Goal: Task Accomplishment & Management: Manage account settings

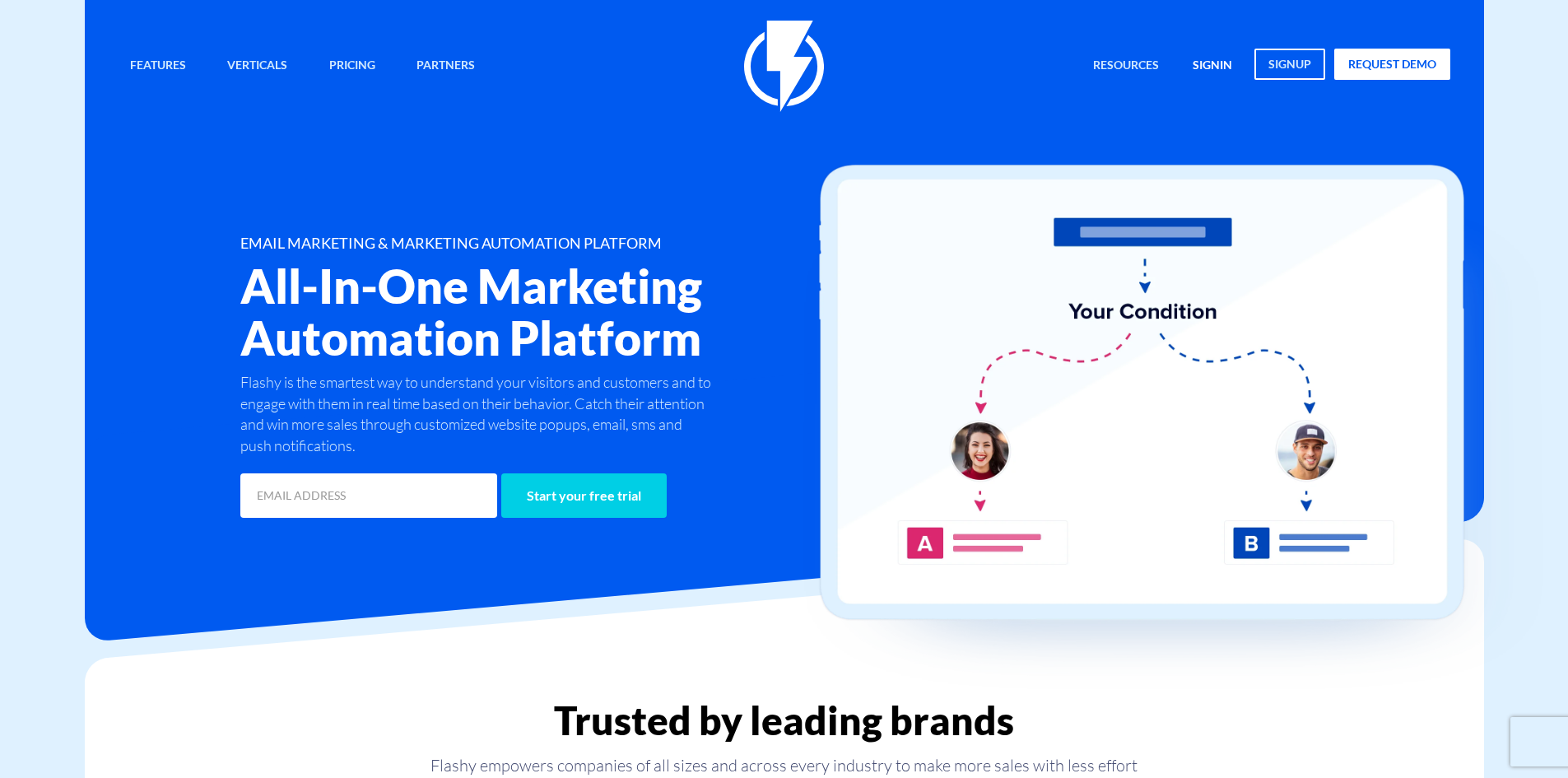
click at [1211, 77] on link "signin" at bounding box center [1212, 66] width 64 height 35
click at [1228, 74] on link "signin" at bounding box center [1212, 66] width 64 height 35
